Goal: Check status: Verify the current state of an ongoing process or item

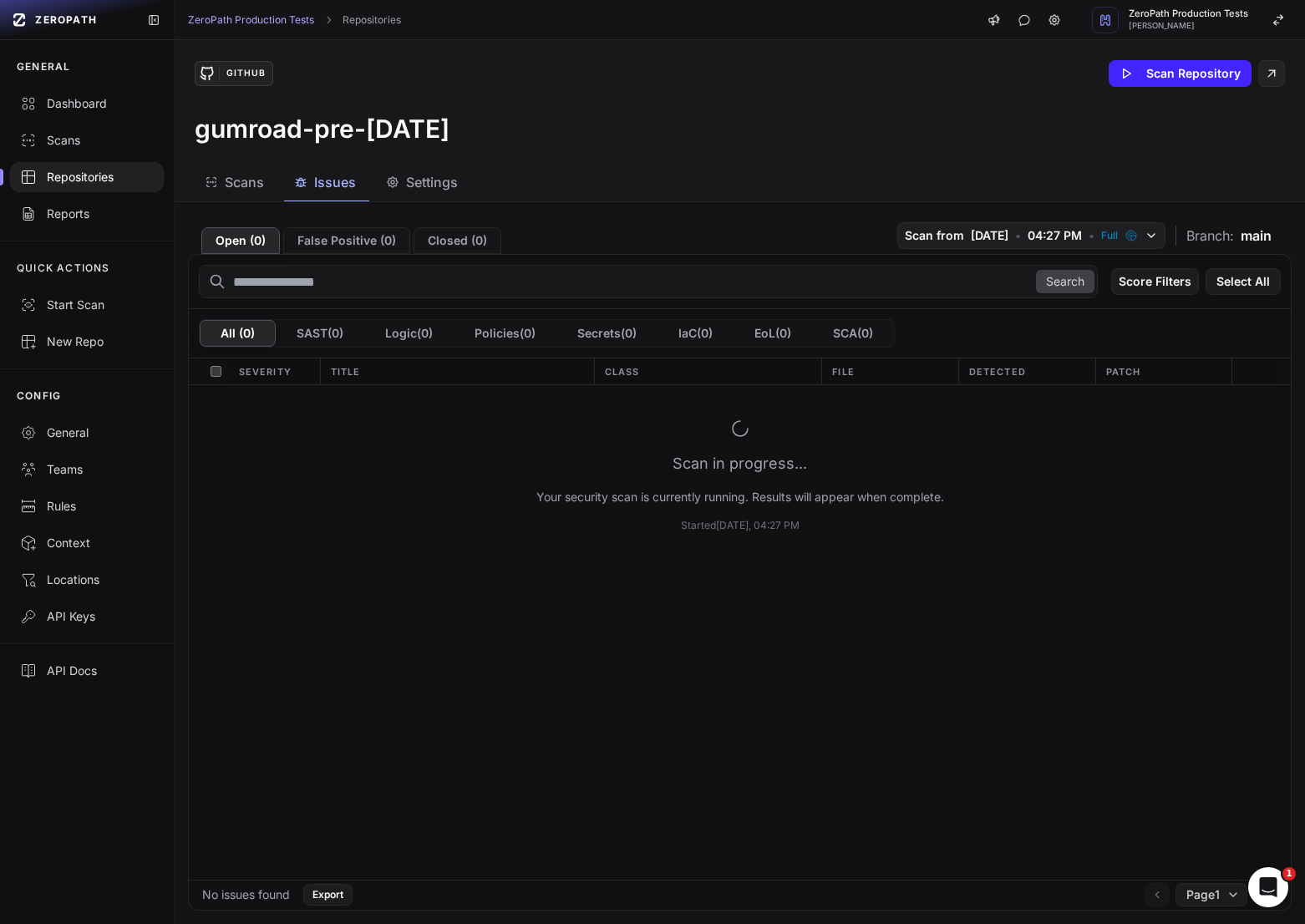
click at [601, 179] on div "Scans Issues Settings" at bounding box center [720, 182] width 1091 height 38
click at [129, 183] on div "Repositories" at bounding box center [87, 176] width 133 height 17
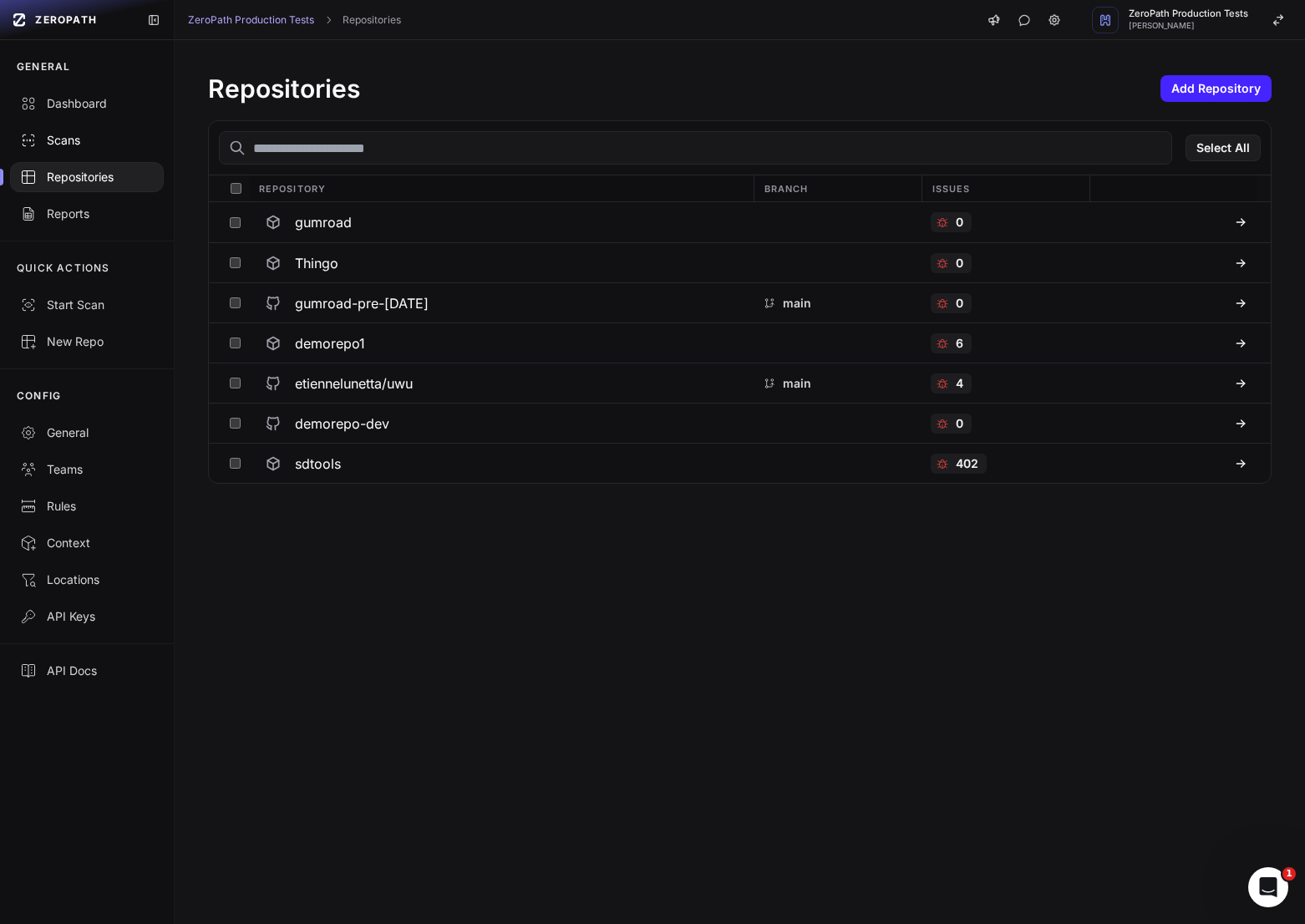
click at [89, 145] on div "Scans" at bounding box center [87, 140] width 133 height 17
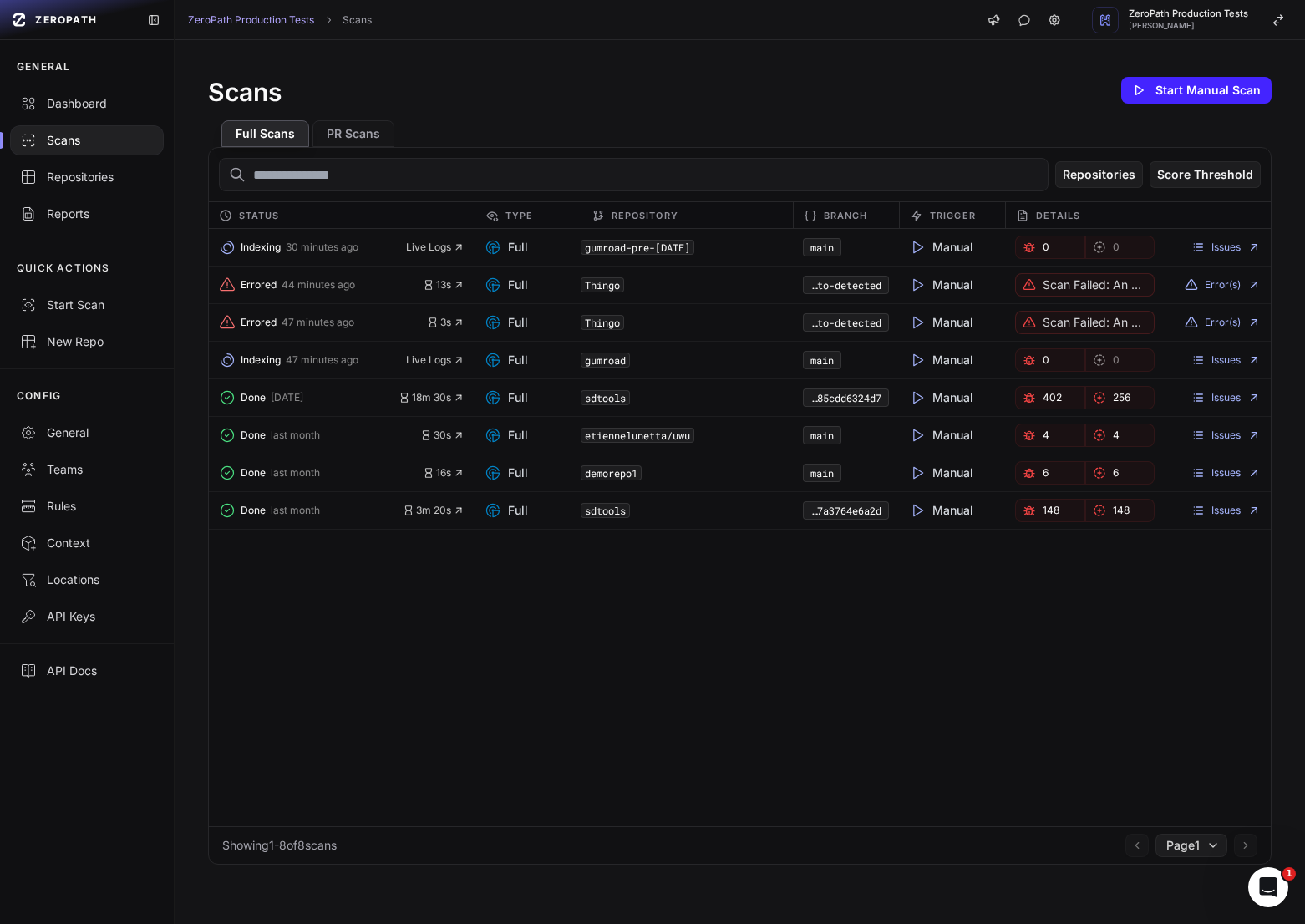
click at [593, 86] on div "Scans Start Manual Scan" at bounding box center [739, 90] width 1064 height 33
click at [316, 722] on div "Indexing 33 minutes ago Live Logs Full gumroad-pre-april-14-2025 main Manual 0 …" at bounding box center [739, 527] width 1062 height 597
click at [468, 637] on div "Indexing 38 minutes ago Live Logs Full gumroad-pre-april-14-2025 main Manual 0 …" at bounding box center [739, 527] width 1062 height 597
click at [448, 361] on span "Live Logs" at bounding box center [435, 359] width 59 height 13
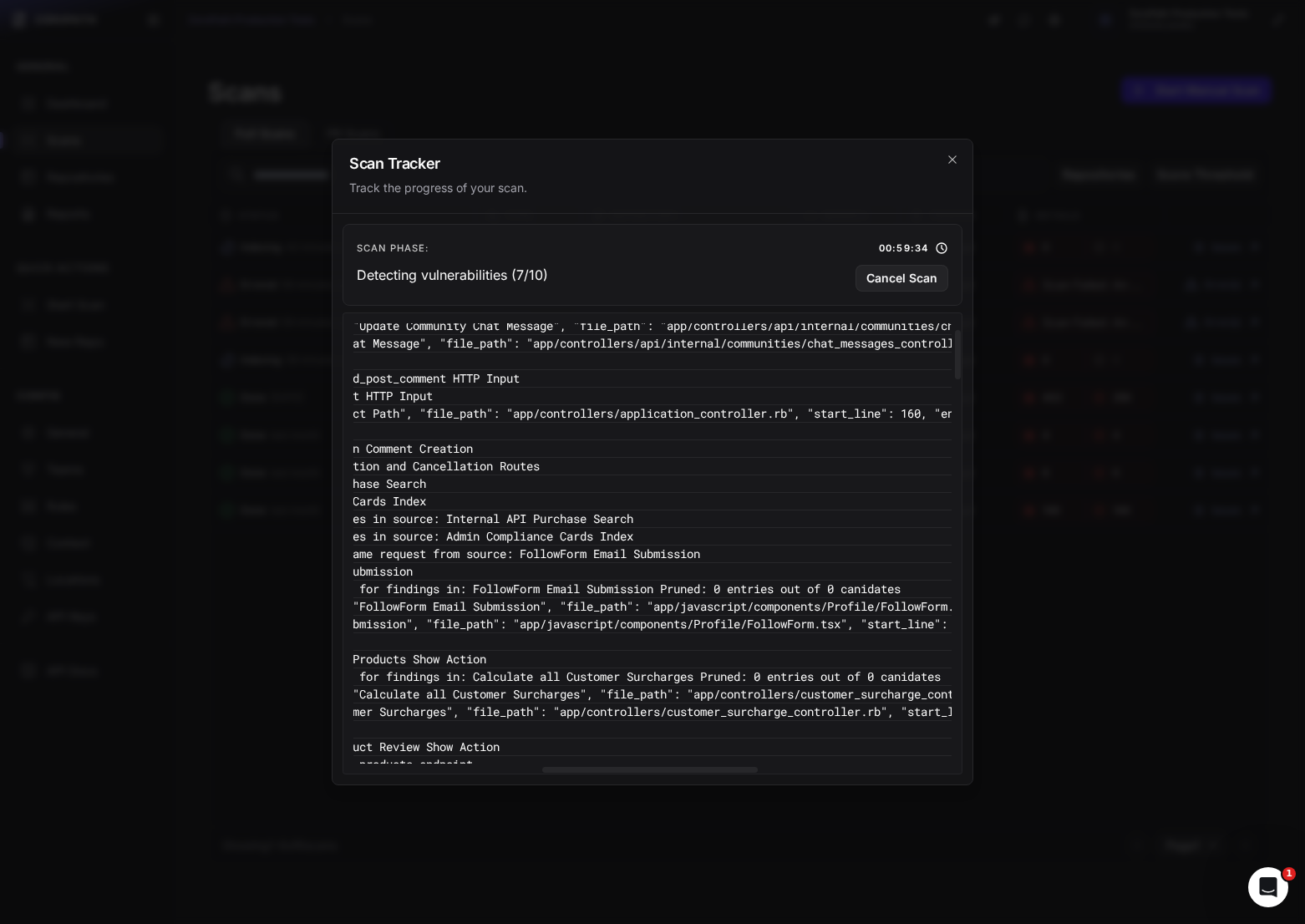
scroll to position [129, 573]
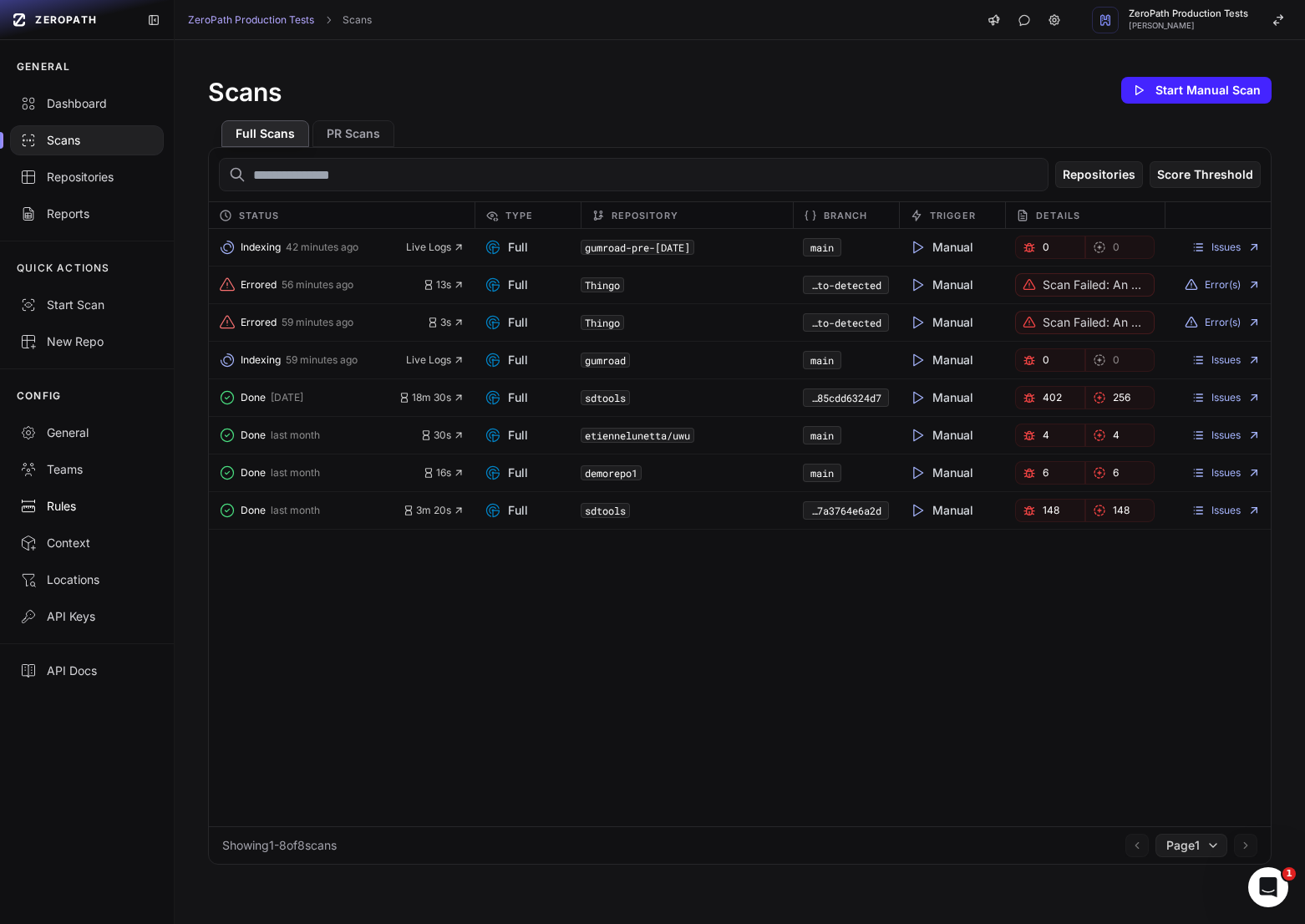
click at [62, 521] on link "Rules" at bounding box center [87, 507] width 174 height 37
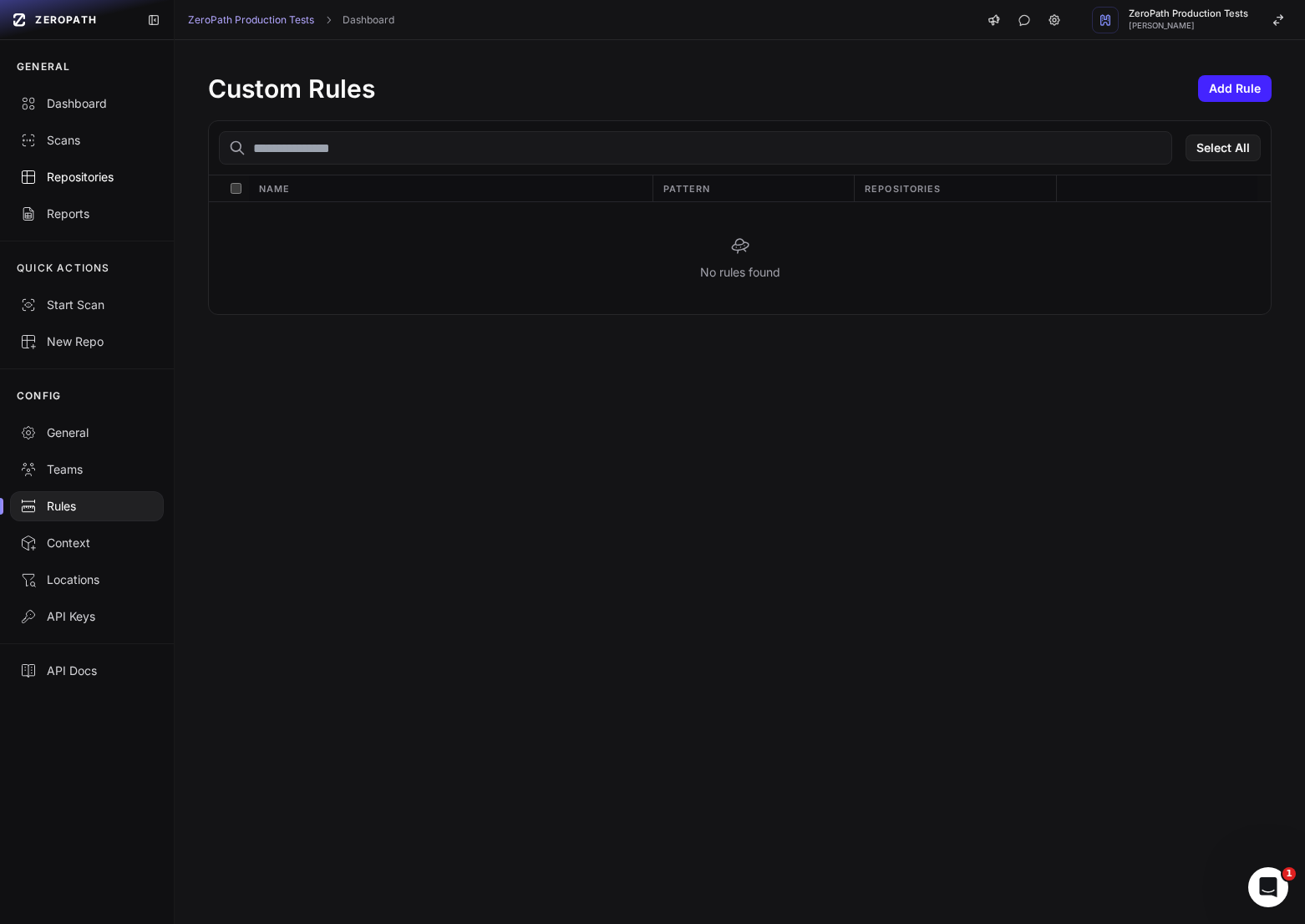
click at [117, 187] on link "Repositories" at bounding box center [87, 177] width 174 height 37
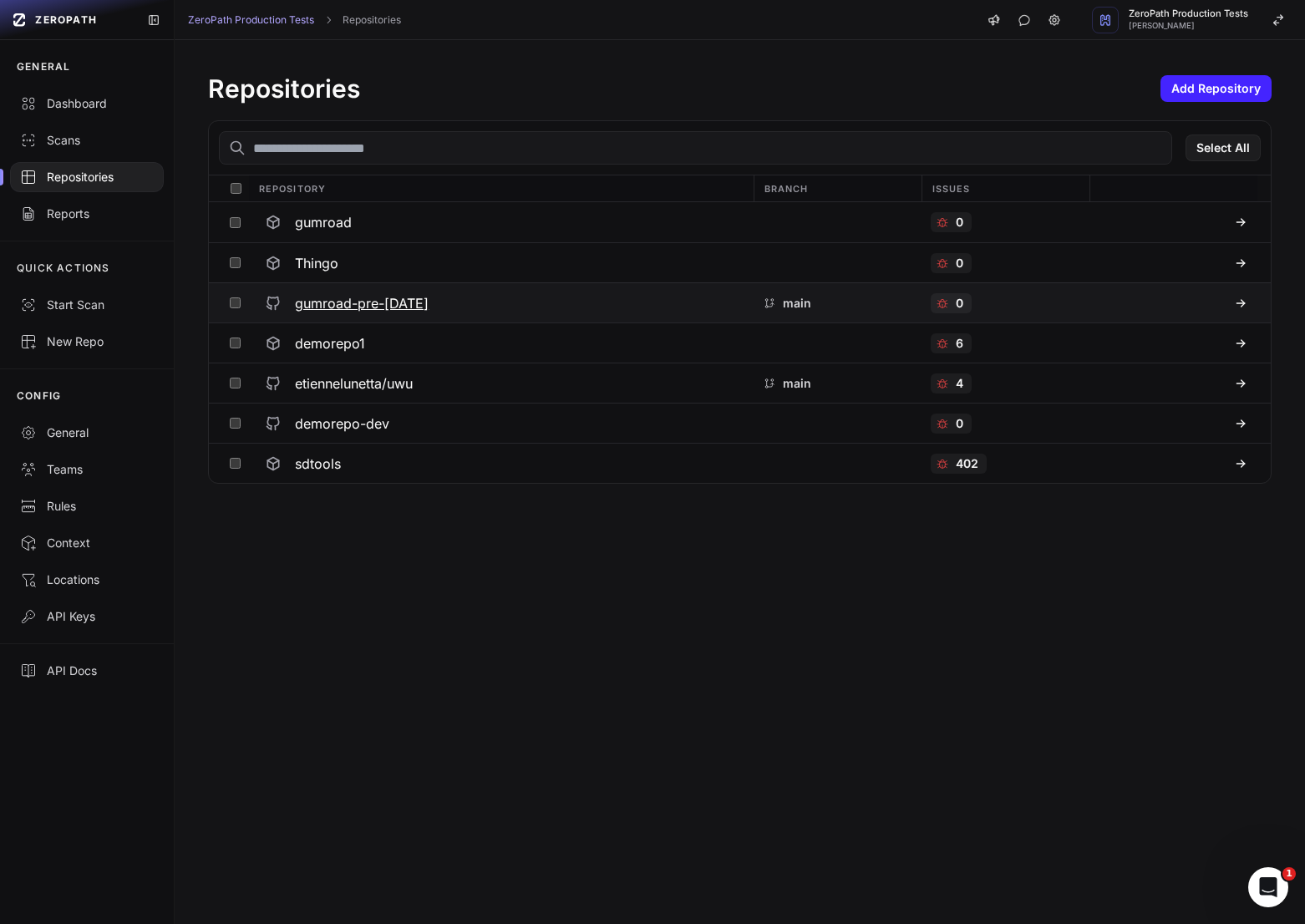
click at [360, 302] on h3 "gumroad-pre-[DATE]" at bounding box center [361, 302] width 133 height 20
